Goal: Navigation & Orientation: Find specific page/section

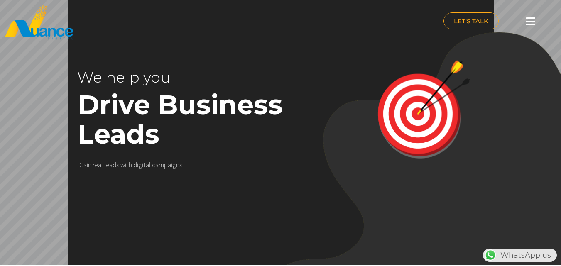
click at [528, 19] on icon at bounding box center [530, 21] width 9 height 10
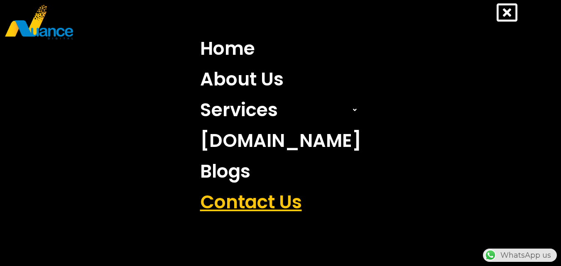
click at [238, 196] on link "Contact Us" at bounding box center [281, 202] width 174 height 31
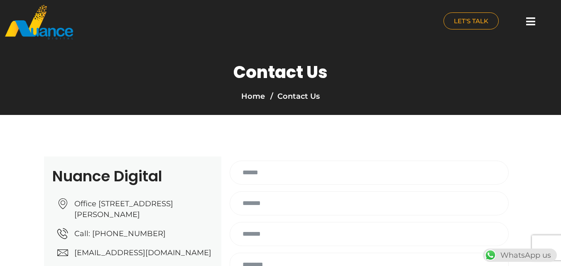
click at [531, 25] on icon at bounding box center [530, 21] width 9 height 10
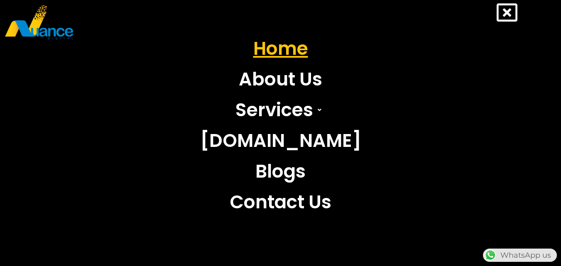
click at [279, 46] on link "Home" at bounding box center [281, 48] width 174 height 31
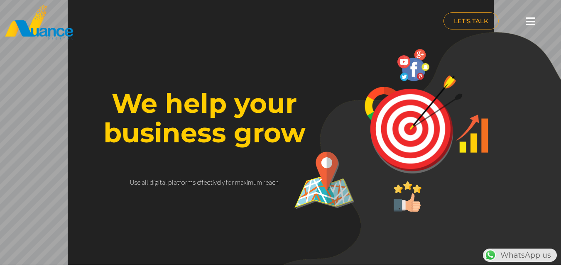
scroll to position [0, 218]
click at [531, 22] on icon at bounding box center [530, 21] width 9 height 10
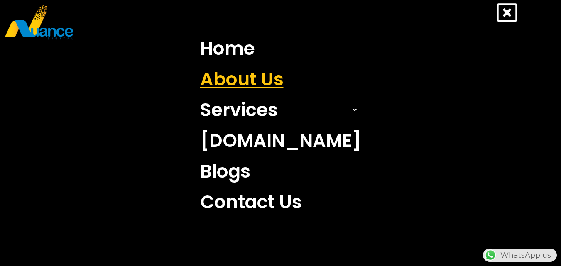
scroll to position [0, 1]
click at [271, 75] on link "About Us" at bounding box center [281, 79] width 174 height 31
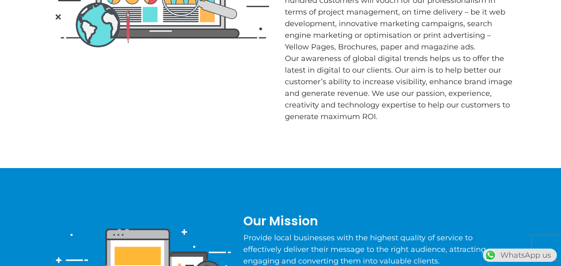
scroll to position [83, 0]
